Goal: Transaction & Acquisition: Purchase product/service

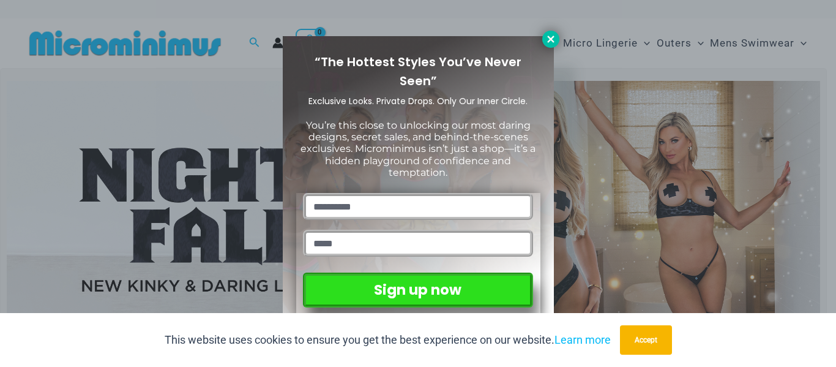
click at [548, 39] on icon at bounding box center [550, 39] width 11 height 11
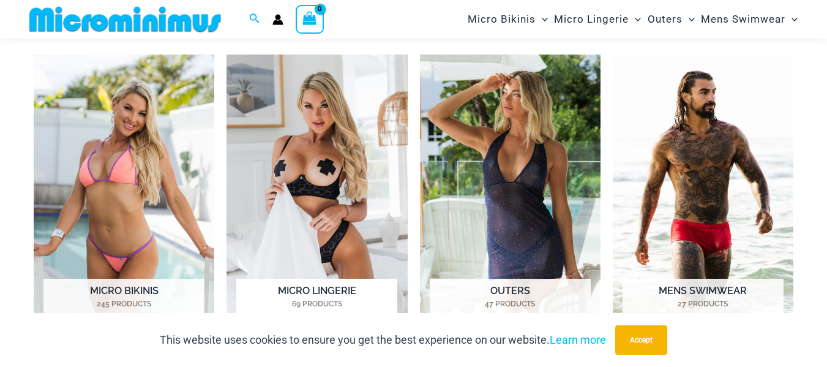
scroll to position [542, 0]
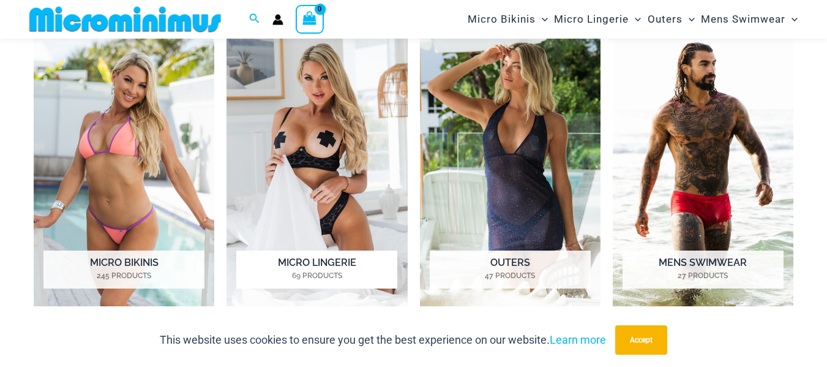
click at [318, 129] on img "Visit product category Micro Lingerie" at bounding box center [316, 166] width 181 height 280
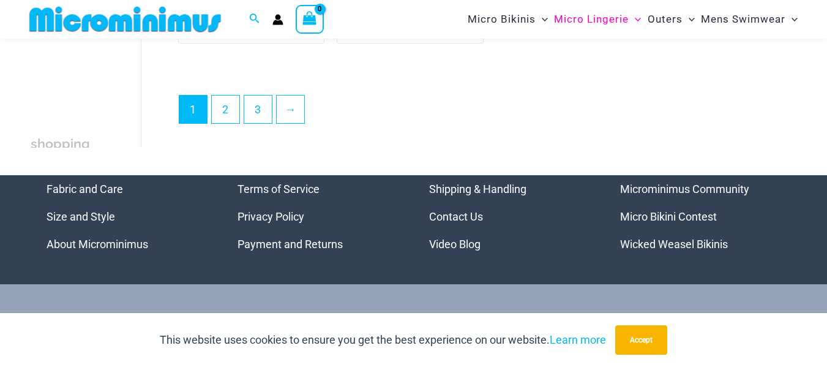
scroll to position [2984, 0]
